Goal: Find specific page/section: Find specific page/section

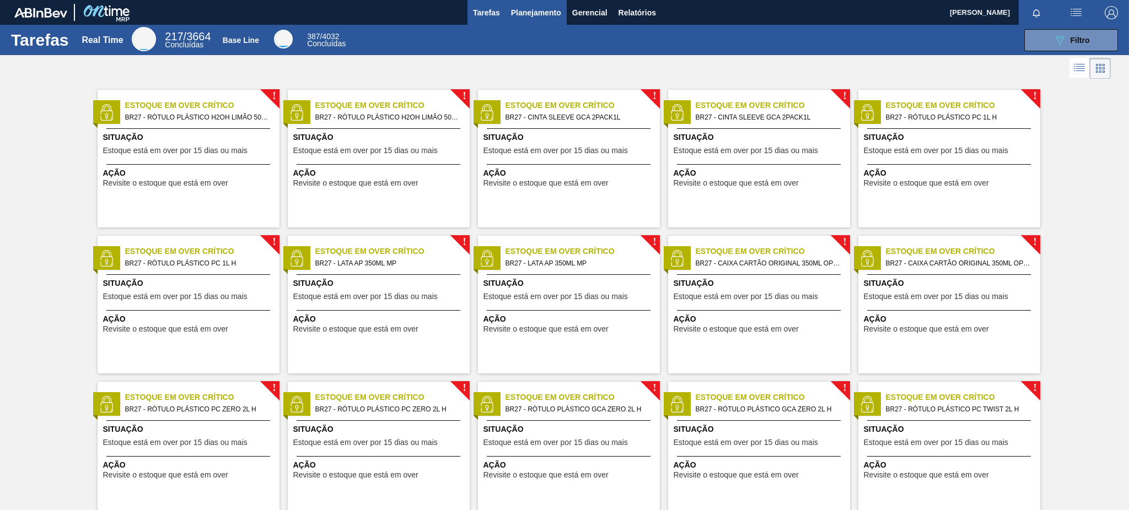
click at [557, 10] on span "Planejamento" at bounding box center [536, 12] width 50 height 13
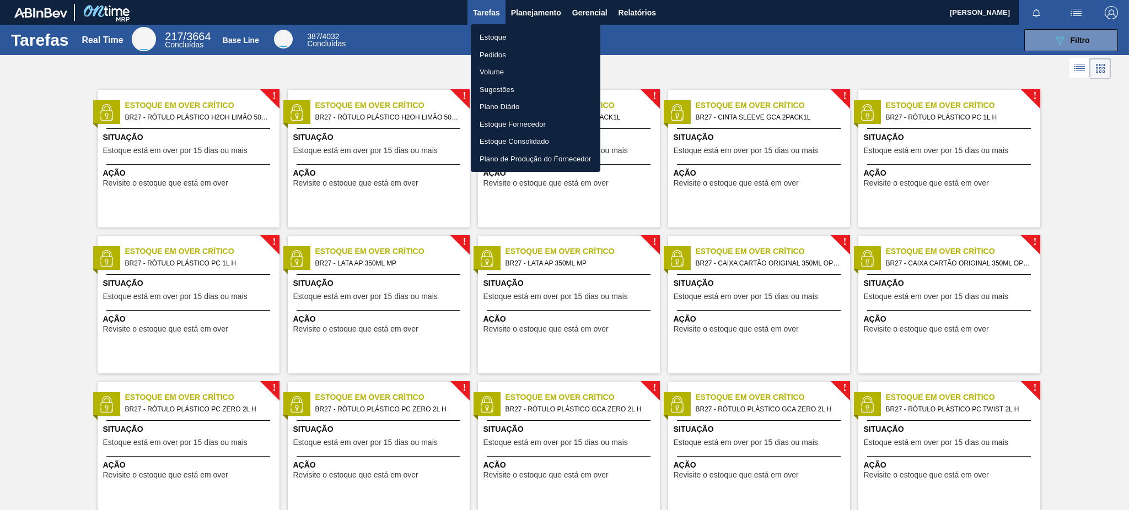
click at [544, 38] on li "Estoque" at bounding box center [536, 38] width 130 height 18
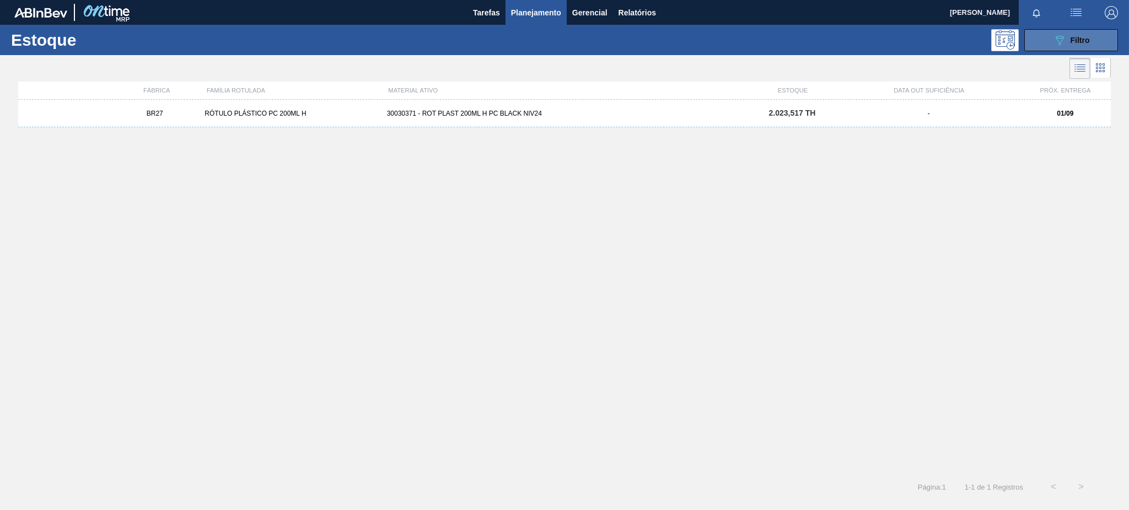
click at [1073, 36] on span "Filtro" at bounding box center [1079, 40] width 19 height 9
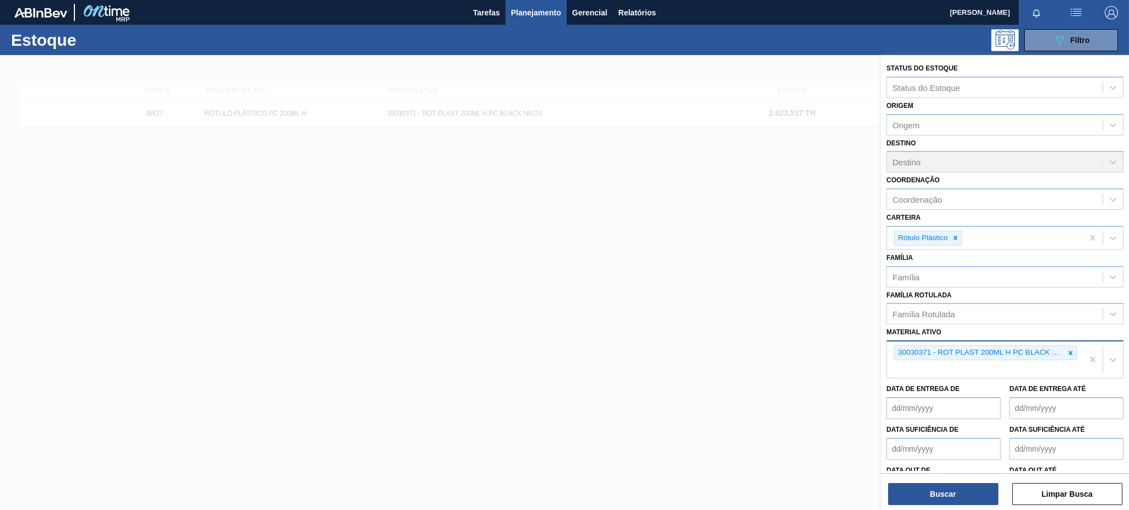
click at [1062, 347] on div "30030371 - ROT PLAST 200ML H PC BLACK NIV24" at bounding box center [980, 353] width 170 height 14
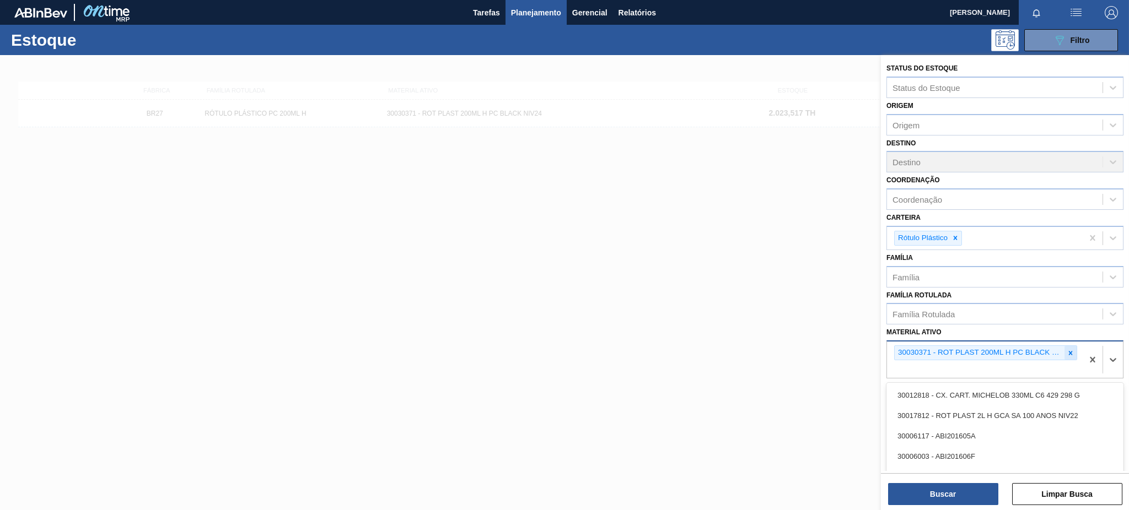
click at [1069, 349] on icon at bounding box center [1070, 353] width 8 height 8
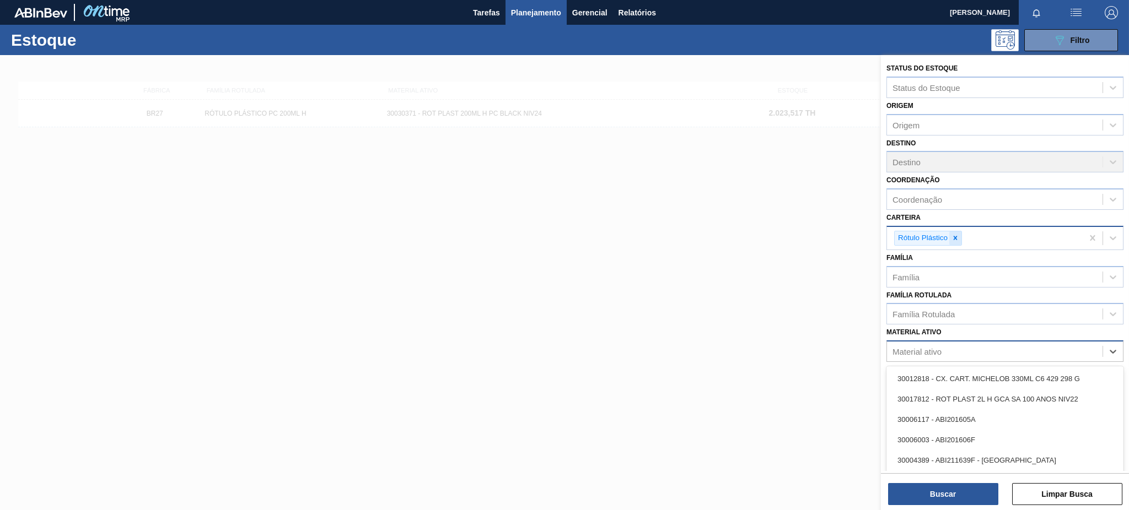
click at [955, 234] on icon at bounding box center [955, 238] width 8 height 8
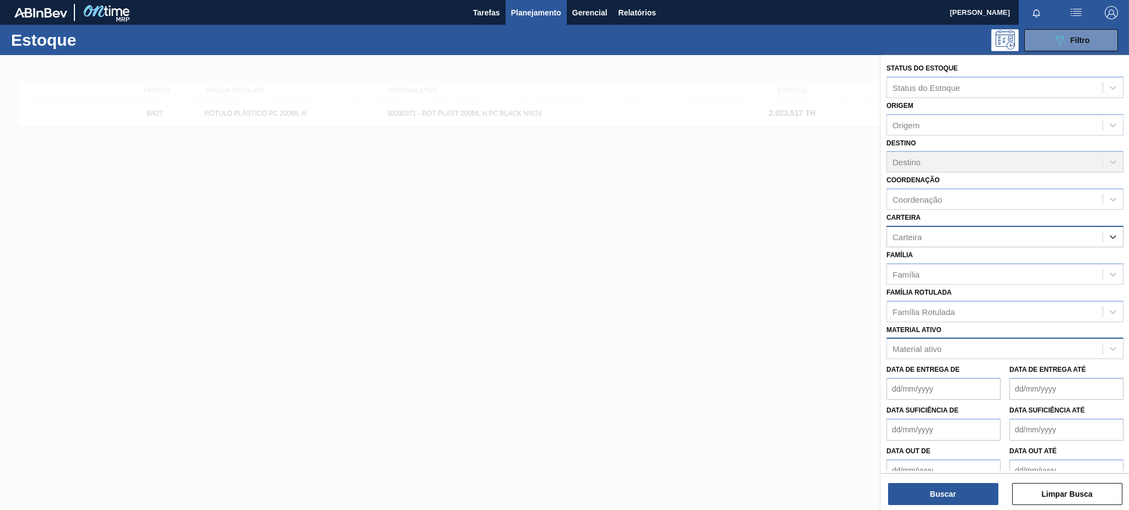
click at [935, 349] on div "Material ativo" at bounding box center [916, 348] width 49 height 9
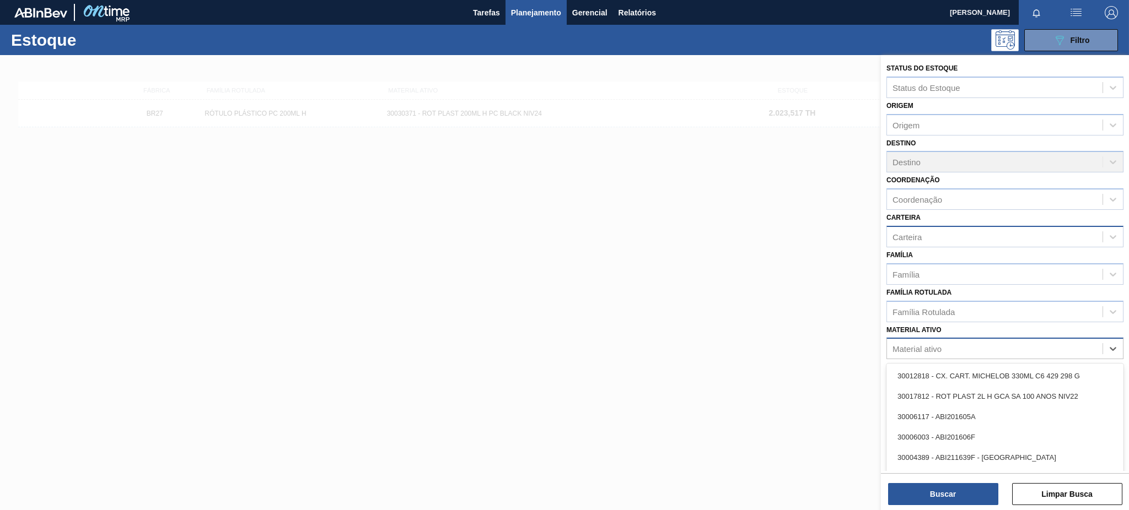
paste ativo "30002324"
type ativo "30002324"
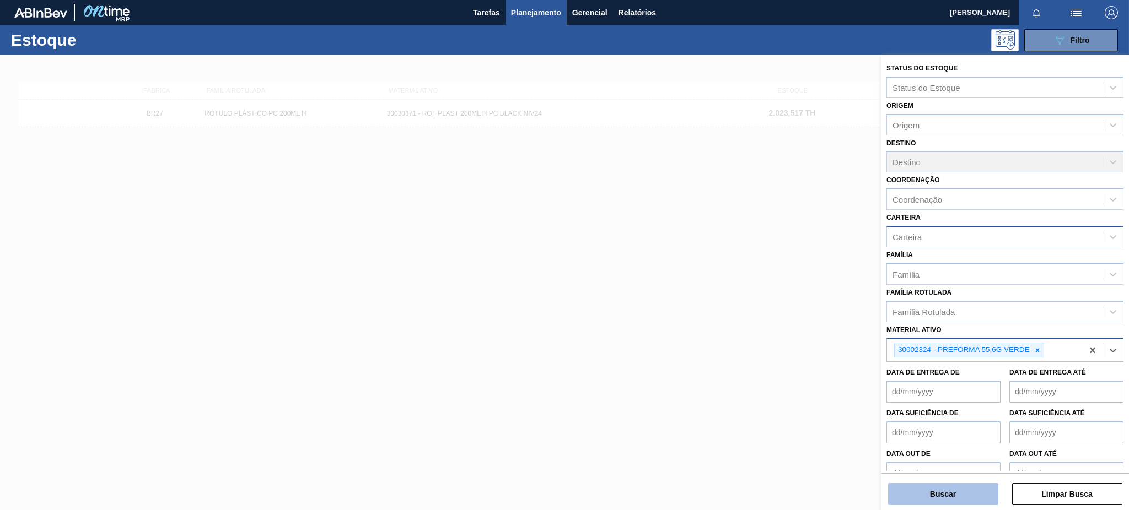
click at [967, 498] on button "Buscar" at bounding box center [943, 494] width 110 height 22
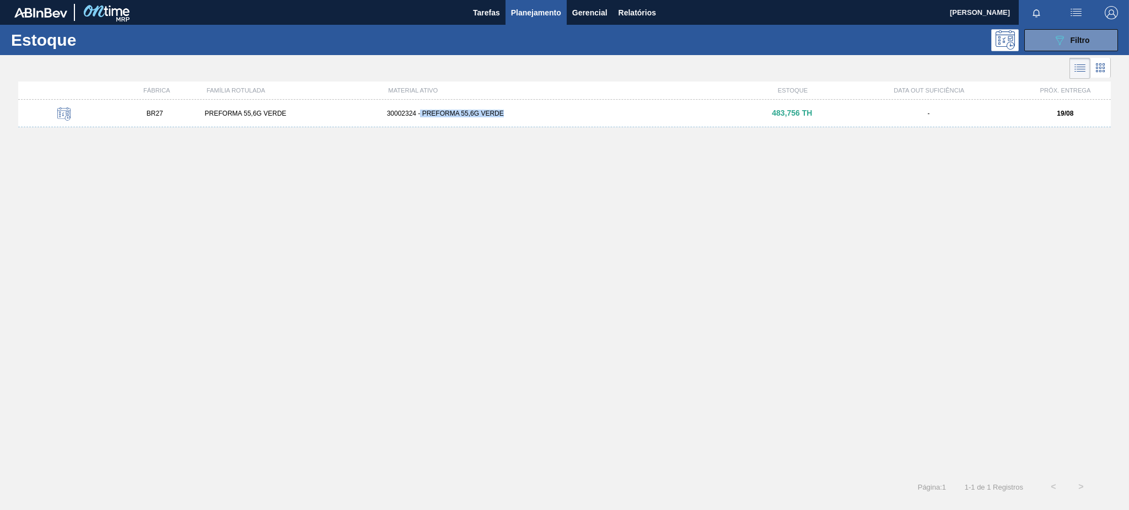
drag, startPoint x: 421, startPoint y: 112, endPoint x: 503, endPoint y: 116, distance: 81.6
click at [503, 116] on div "30002324 - PREFORMA 55,6G VERDE" at bounding box center [564, 114] width 364 height 8
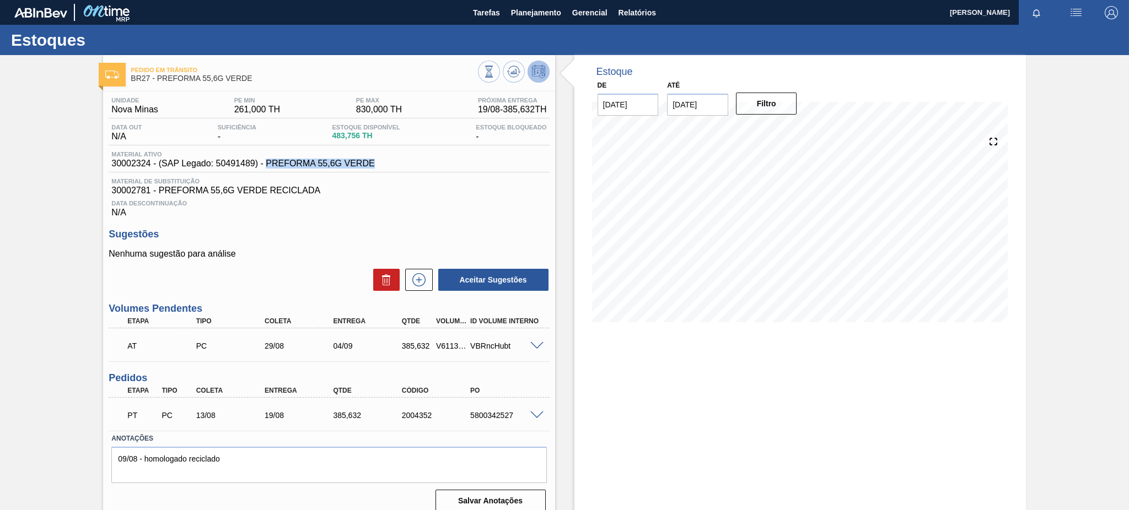
drag, startPoint x: 265, startPoint y: 163, endPoint x: 380, endPoint y: 170, distance: 115.4
click at [380, 170] on div "Material ativo 30002324 - (SAP Legado: 50491489) - PREFORMA 55,6G VERDE" at bounding box center [329, 161] width 440 height 21
copy span "PREFORMA 55,6G VERDE"
